Goal: Information Seeking & Learning: Check status

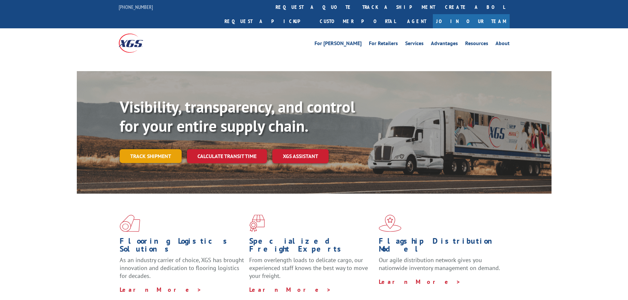
click at [154, 149] on link "Track shipment" at bounding box center [151, 156] width 62 height 14
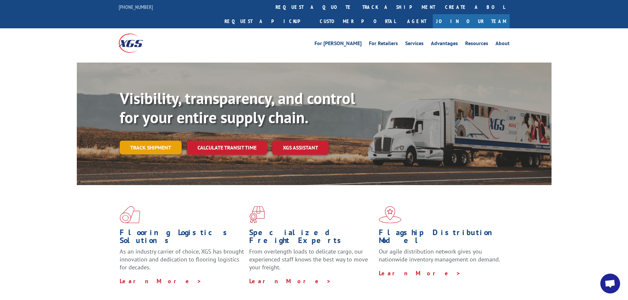
click at [152, 141] on link "Track shipment" at bounding box center [151, 148] width 62 height 14
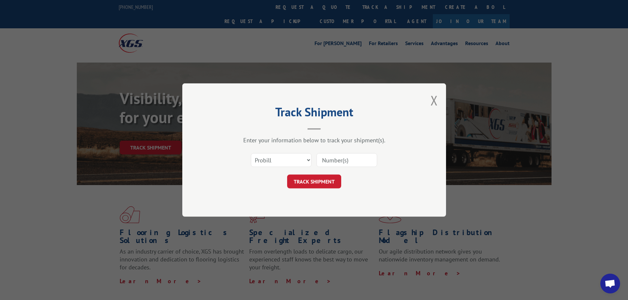
click at [350, 158] on input at bounding box center [346, 160] width 61 height 14
type input "17501824"
click at [318, 184] on button "TRACK SHIPMENT" at bounding box center [314, 182] width 54 height 14
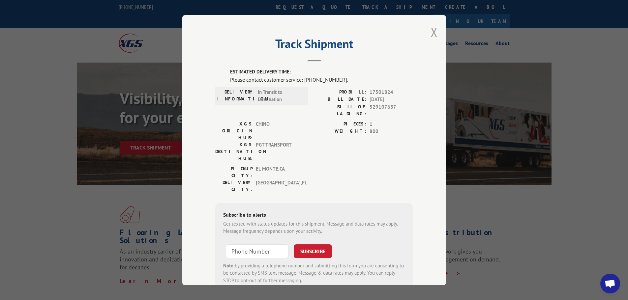
click at [431, 32] on button "Close modal" at bounding box center [434, 31] width 7 height 17
